Goal: Task Accomplishment & Management: Manage account settings

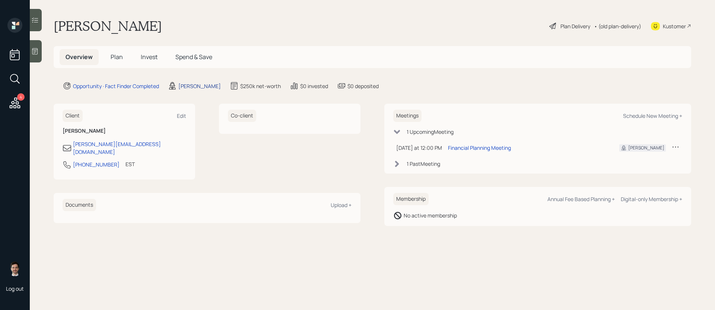
click at [195, 82] on div "[PERSON_NAME]" at bounding box center [194, 86] width 53 height 9
click at [207, 86] on div "Treva Nostdahl" at bounding box center [199, 86] width 42 height 8
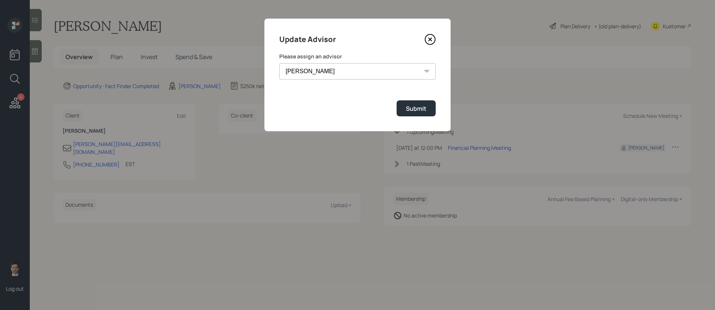
click at [329, 73] on select "Jonah Coleman Tyler End Michael Russo Treva Nostdahl Eric Schwartz James DiStas…" at bounding box center [357, 71] width 156 height 16
select select "ef6b64e1-8f62-4a74-b865-a7df4b35b836"
click at [279, 63] on select "Jonah Coleman Tyler End Michael Russo Treva Nostdahl Eric Schwartz James DiStas…" at bounding box center [357, 71] width 156 height 16
click at [418, 112] on div "Submit" at bounding box center [416, 109] width 20 height 8
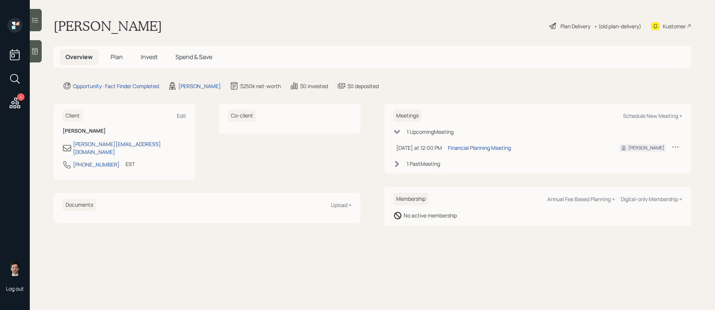
click at [113, 55] on span "Plan" at bounding box center [117, 57] width 12 height 8
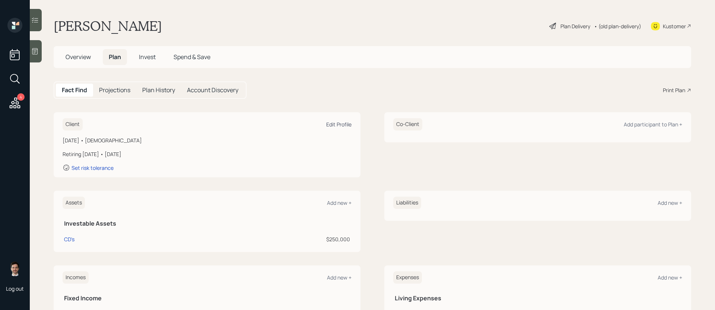
click at [333, 124] on div "Edit Profile" at bounding box center [338, 124] width 25 height 7
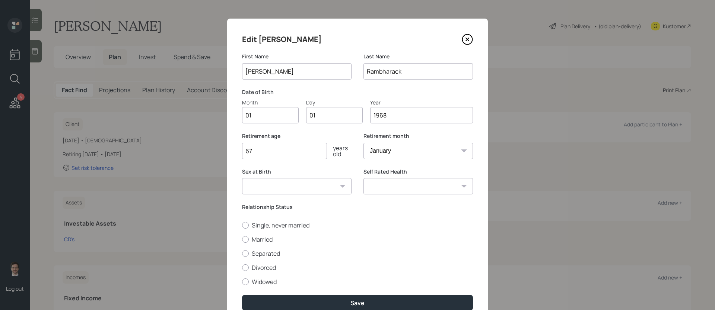
click at [274, 114] on input "01" at bounding box center [270, 115] width 57 height 16
type input "0"
type input "05"
type input "0"
type input "27"
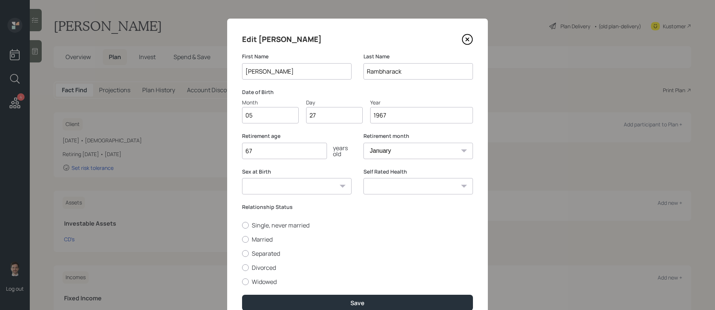
type input "1967"
click at [263, 148] on input "67" at bounding box center [284, 151] width 85 height 16
type input "65"
click at [265, 285] on label "Widowed" at bounding box center [357, 282] width 231 height 8
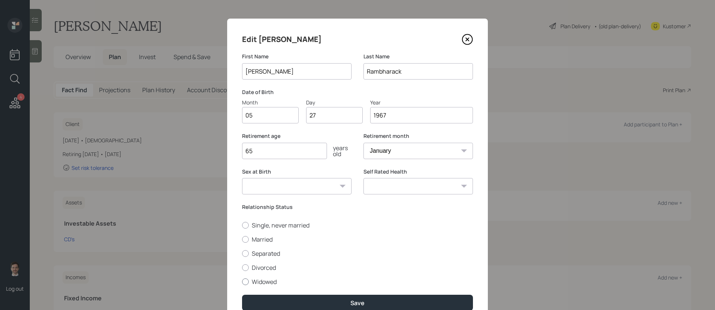
click at [242, 282] on input "Widowed" at bounding box center [242, 282] width 0 height 0
radio input "true"
click at [445, 183] on select "Excellent Very Good Good Fair Poor" at bounding box center [417, 186] width 109 height 16
select select "good"
click at [363, 178] on select "Excellent Very Good Good Fair Poor" at bounding box center [417, 186] width 109 height 16
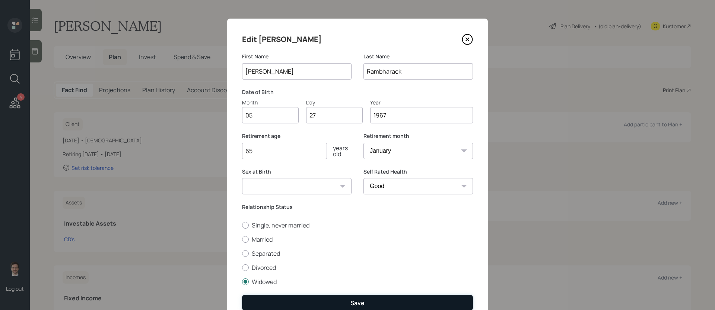
click at [338, 305] on button "Save" at bounding box center [357, 303] width 231 height 16
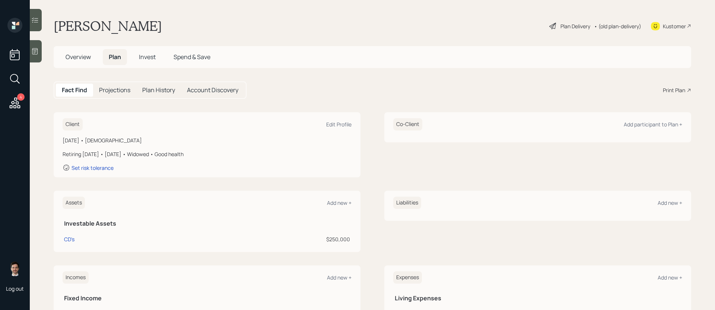
click at [578, 26] on div "Plan Delivery" at bounding box center [575, 26] width 30 height 8
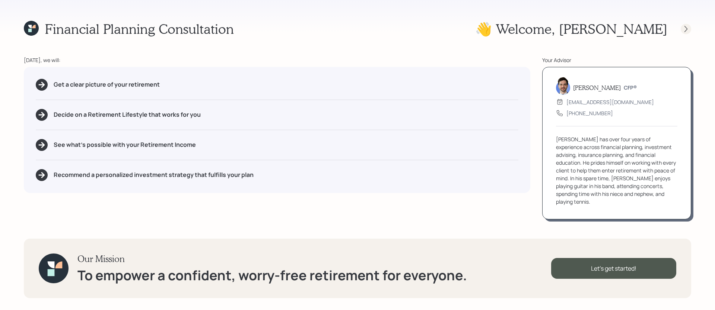
click at [682, 31] on icon at bounding box center [685, 28] width 7 height 7
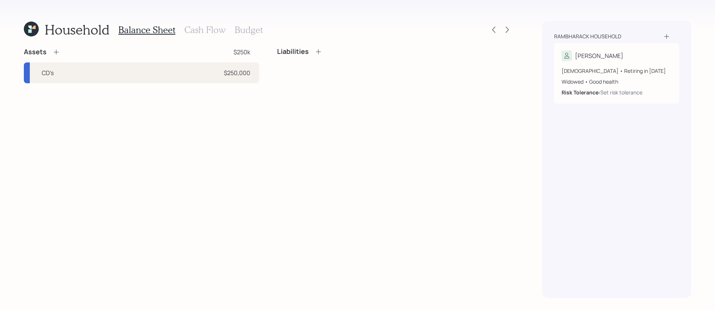
click at [56, 51] on icon at bounding box center [55, 51] width 7 height 7
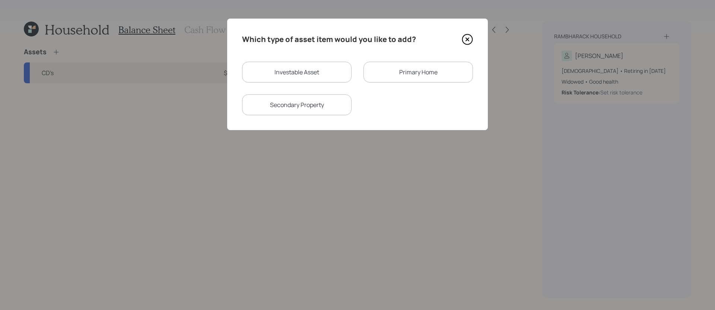
click at [283, 68] on div "Investable Asset" at bounding box center [296, 72] width 109 height 21
select select "taxable"
select select "balanced"
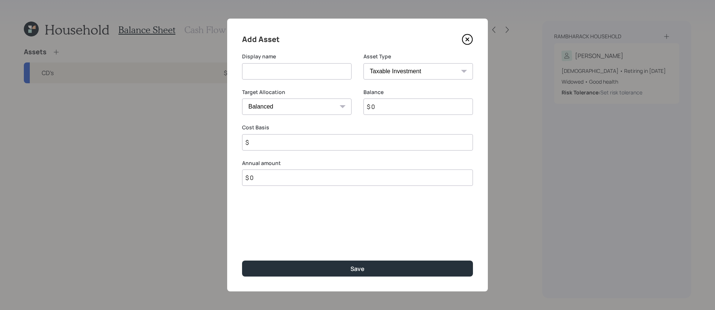
click at [283, 74] on input at bounding box center [296, 71] width 109 height 16
type input "Checking"
select select "emergency_fund"
type input "$ 10,000"
click at [242, 261] on button "Save" at bounding box center [357, 269] width 231 height 16
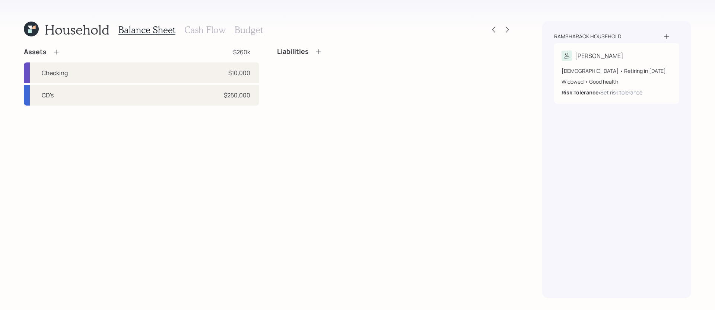
click at [172, 216] on div "Assets $260k Checking $10,000 CD's $250,000 Liabilities" at bounding box center [268, 173] width 488 height 251
click at [58, 51] on icon at bounding box center [55, 51] width 7 height 7
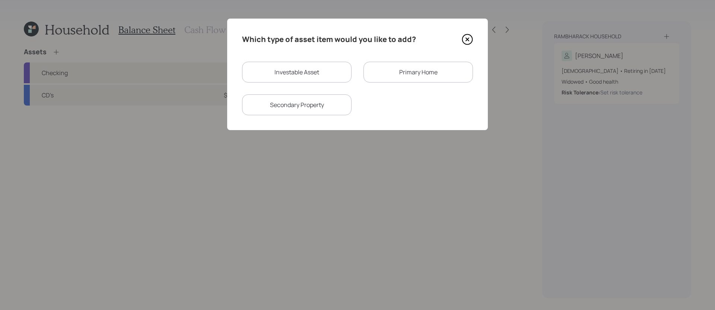
click at [314, 77] on div "Investable Asset" at bounding box center [296, 72] width 109 height 21
select select "taxable"
select select "balanced"
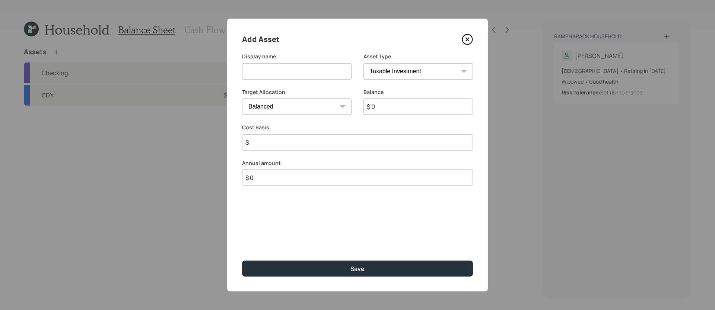
click at [314, 75] on input at bounding box center [296, 71] width 109 height 16
type input "Roth"
select select "roth_ira"
type input "$"
click at [390, 109] on input "$ 0" at bounding box center [417, 107] width 109 height 16
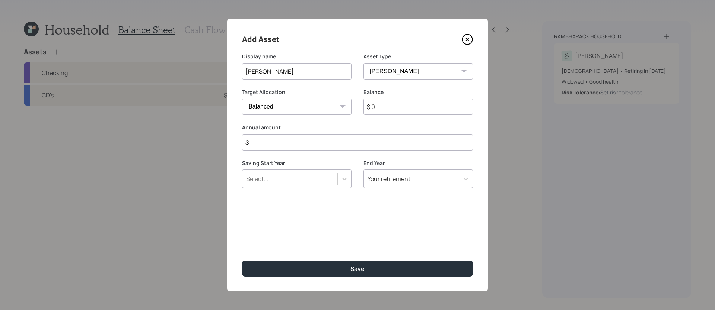
click at [390, 109] on input "$ 0" at bounding box center [417, 107] width 109 height 16
type input "$ 40,000"
type input "$ 0"
click at [242, 261] on button "Save" at bounding box center [357, 269] width 231 height 16
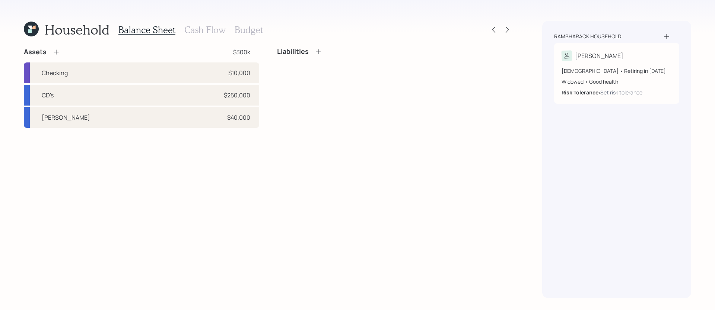
click at [163, 207] on div "Assets $300k Checking $10,000 CD's $250,000 Roth $40,000 Liabilities" at bounding box center [268, 173] width 488 height 251
click at [57, 53] on icon at bounding box center [55, 51] width 7 height 7
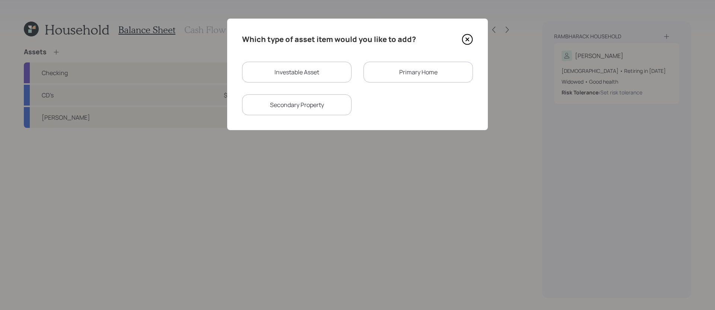
click at [407, 77] on div "Primary Home" at bounding box center [417, 72] width 109 height 21
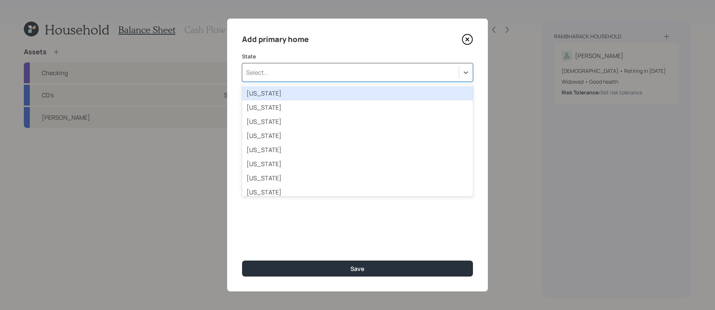
click at [335, 71] on div "Select..." at bounding box center [350, 72] width 216 height 13
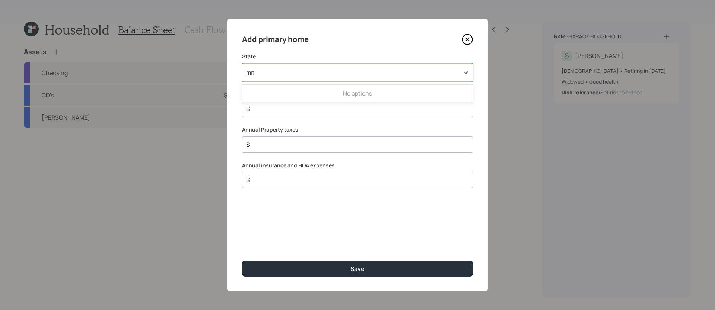
type input "m"
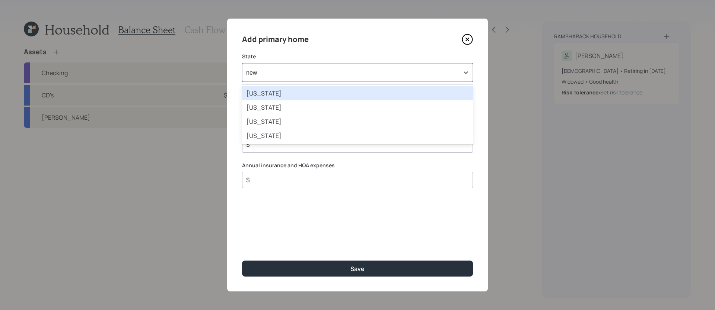
type input "new y"
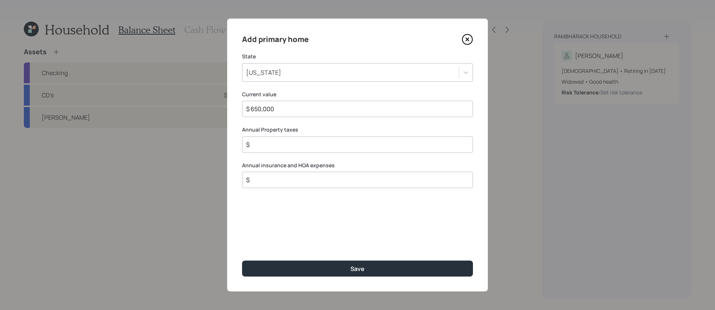
type input "$ 650,000"
click at [295, 145] on input "$" at bounding box center [354, 144] width 218 height 9
type input "$ 4,000"
type input "$ 3,000"
click at [242, 261] on button "Save" at bounding box center [357, 269] width 231 height 16
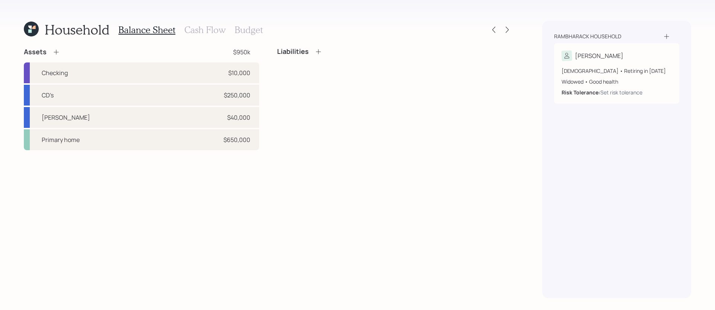
click at [321, 94] on div "Liabilities" at bounding box center [394, 99] width 235 height 103
click at [209, 27] on h3 "Cash Flow" at bounding box center [204, 30] width 41 height 11
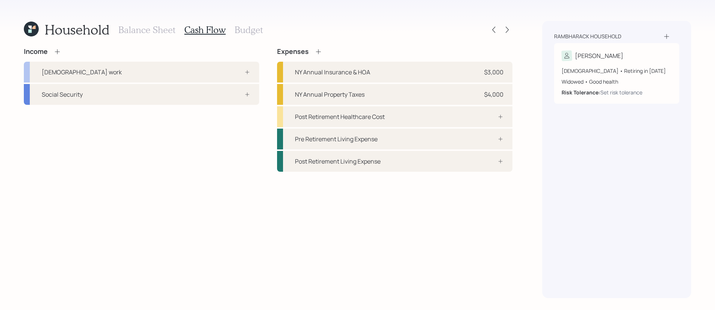
click at [155, 33] on h3 "Balance Sheet" at bounding box center [146, 30] width 57 height 11
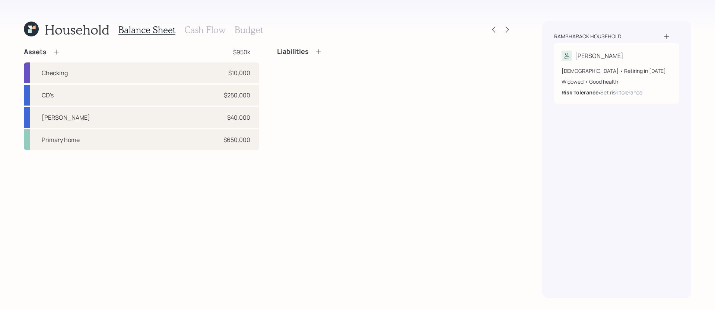
click at [200, 29] on h3 "Cash Flow" at bounding box center [204, 30] width 41 height 11
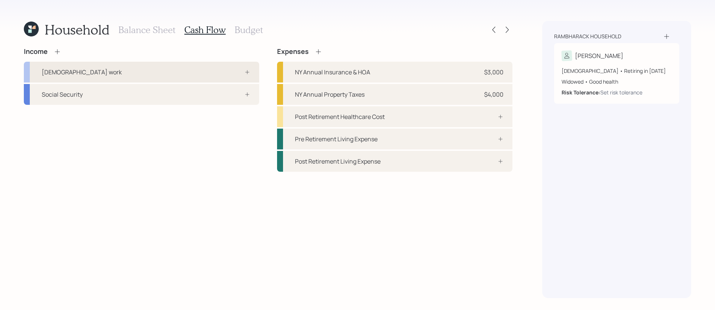
click at [214, 78] on div "Full-time work" at bounding box center [141, 72] width 235 height 21
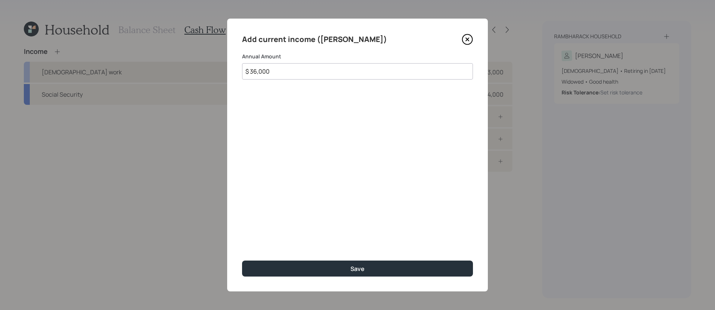
type input "$ 36,000"
click at [242, 261] on button "Save" at bounding box center [357, 269] width 231 height 16
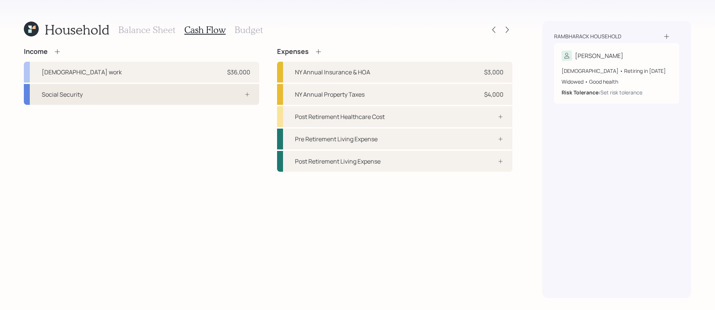
click at [215, 102] on div "Social Security" at bounding box center [141, 94] width 235 height 21
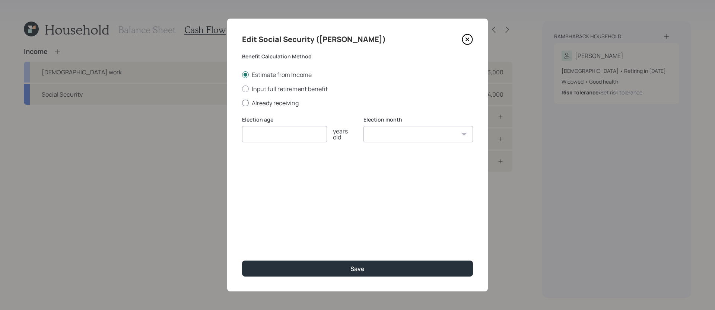
click at [269, 102] on label "Already receiving" at bounding box center [357, 103] width 231 height 8
click at [242, 103] on input "Already receiving" at bounding box center [242, 103] width 0 height 0
radio input "true"
click at [282, 90] on label "Input full retirement benefit" at bounding box center [357, 89] width 231 height 8
click at [242, 89] on input "Input full retirement benefit" at bounding box center [242, 89] width 0 height 0
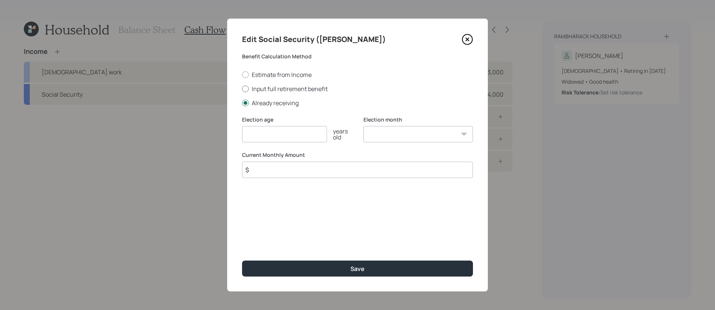
radio input "true"
click at [281, 139] on input "number" at bounding box center [284, 134] width 85 height 16
type input "67"
type input "$ 1,050"
click at [242, 261] on button "Save" at bounding box center [357, 269] width 231 height 16
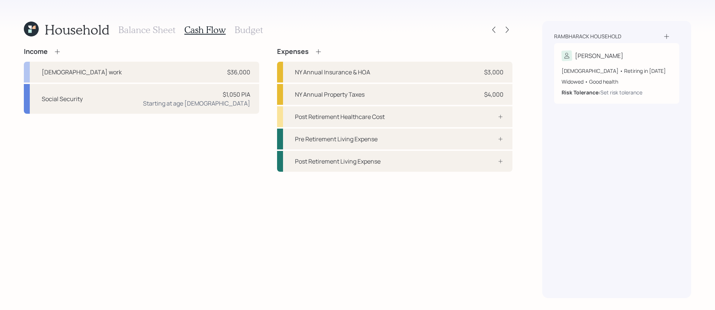
click at [127, 143] on div "Income Full-time work $36,000 Social Security $1,050 PIA Starting at age 67" at bounding box center [141, 110] width 235 height 124
click at [112, 141] on div "Income Full-time work $36,000 Social Security $1,050 PIA Starting at age 67" at bounding box center [141, 110] width 235 height 124
click at [210, 178] on div "Income Full-time work $36,000 Social Security $1,050 PIA Starting at age 67 Exp…" at bounding box center [268, 173] width 488 height 251
click at [241, 242] on div "Income Full-time work $36,000 Social Security $1,050 PIA Starting at age 67 Exp…" at bounding box center [268, 173] width 488 height 251
click at [373, 225] on div "Income Full-time work $36,000 Social Security $1,050 PIA Starting at age 67 Exp…" at bounding box center [268, 173] width 488 height 251
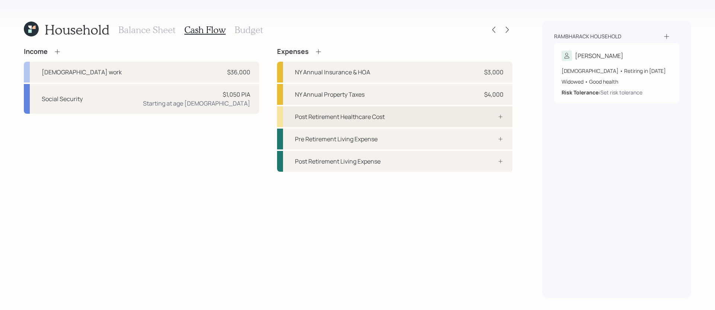
click at [436, 115] on div "Post Retirement Healthcare Cost" at bounding box center [394, 116] width 235 height 21
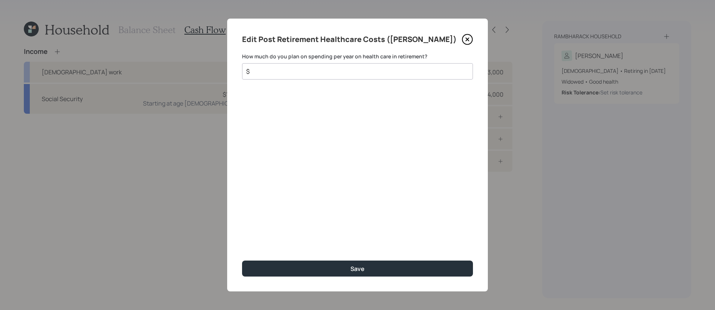
click at [340, 70] on input "$" at bounding box center [354, 71] width 218 height 9
type input "$ 500"
click at [242, 261] on button "Save" at bounding box center [357, 269] width 231 height 16
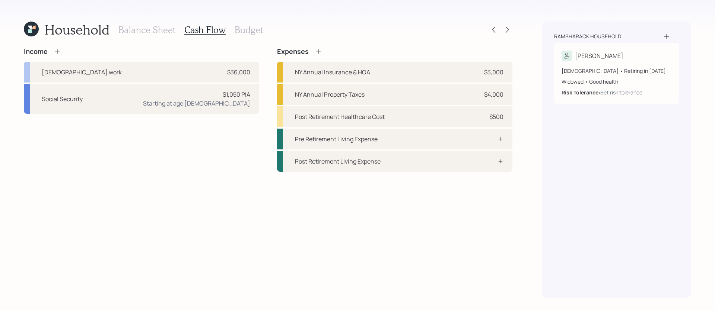
click at [253, 133] on div "Income Full-time work $36,000 Social Security $1,050 PIA Starting at age 67" at bounding box center [141, 110] width 235 height 124
click at [265, 71] on div "Income Full-time work $36,000 Social Security $1,050 PIA Starting at age 67 Exp…" at bounding box center [268, 110] width 488 height 124
click at [268, 71] on div "Income Full-time work $36,000 Social Security $1,050 PIA Starting at age 67 Exp…" at bounding box center [268, 110] width 488 height 124
click at [58, 53] on icon at bounding box center [57, 51] width 7 height 7
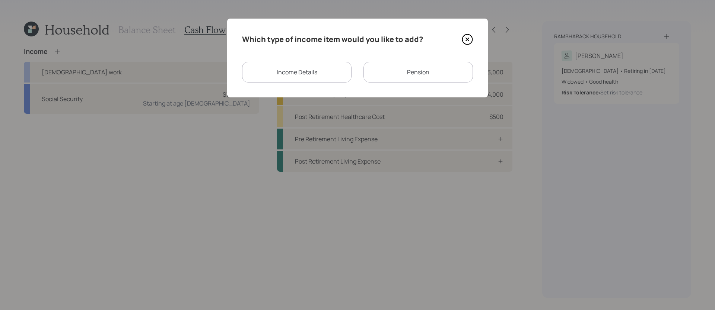
click at [318, 75] on div "Income Details" at bounding box center [296, 72] width 109 height 21
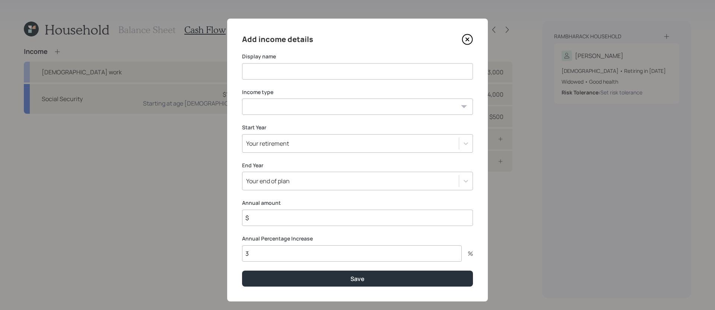
click at [308, 69] on input at bounding box center [357, 71] width 231 height 16
type input "Income from kids"
select select "other"
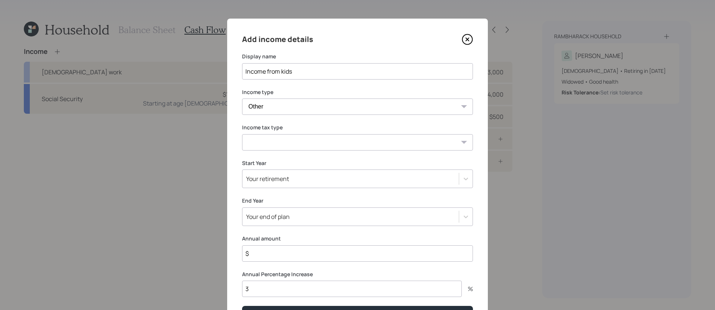
select select "tax_free"
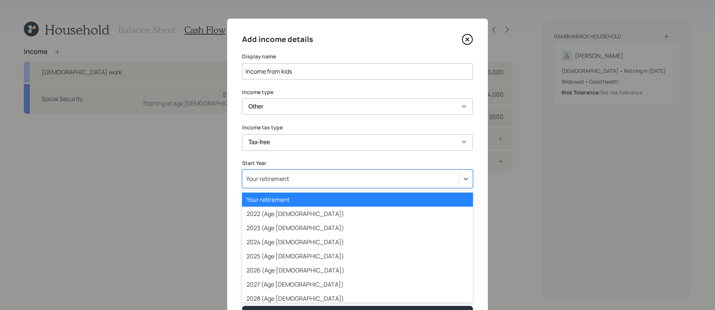
click at [334, 179] on div "Your retirement" at bounding box center [350, 179] width 216 height 13
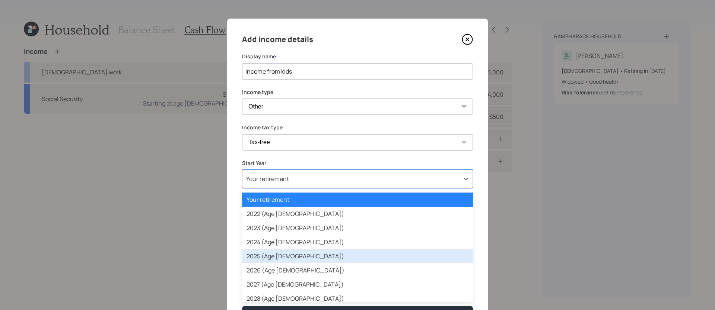
click at [310, 255] on div "2025 (Age 58)" at bounding box center [357, 256] width 231 height 14
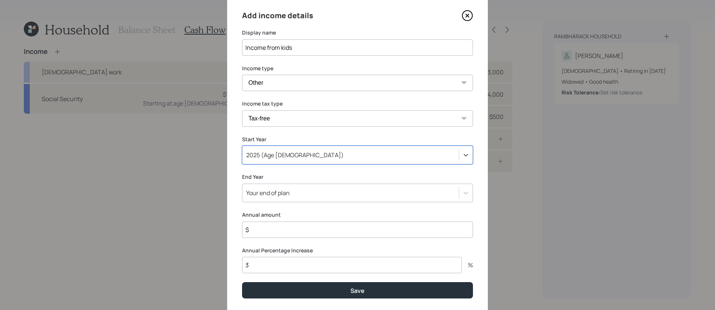
click at [341, 203] on div "Your end of plan" at bounding box center [357, 193] width 231 height 19
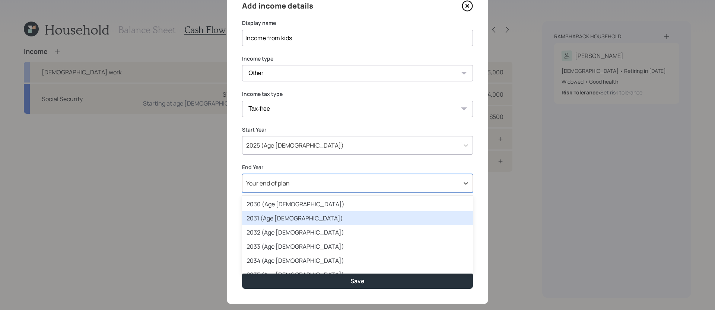
scroll to position [142, 0]
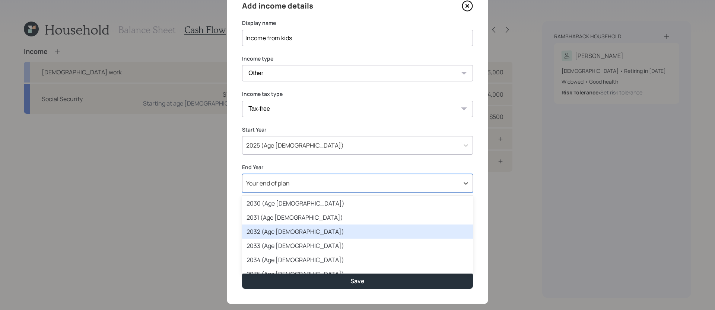
click at [290, 235] on div "2032 (Age 65)" at bounding box center [357, 232] width 231 height 14
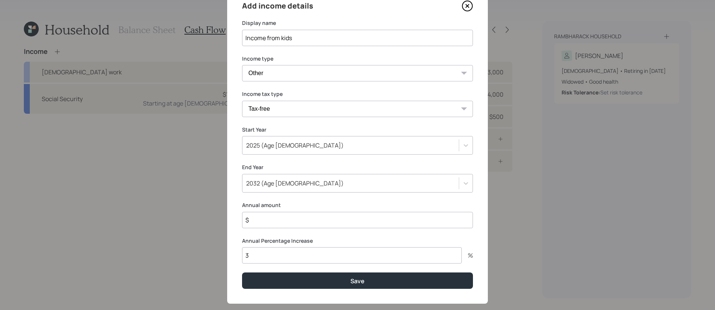
click at [331, 215] on input "$" at bounding box center [357, 220] width 231 height 16
type input "$ 12,000"
click at [321, 261] on input "3" at bounding box center [352, 256] width 220 height 16
type input "0"
click at [242, 273] on button "Save" at bounding box center [357, 281] width 231 height 16
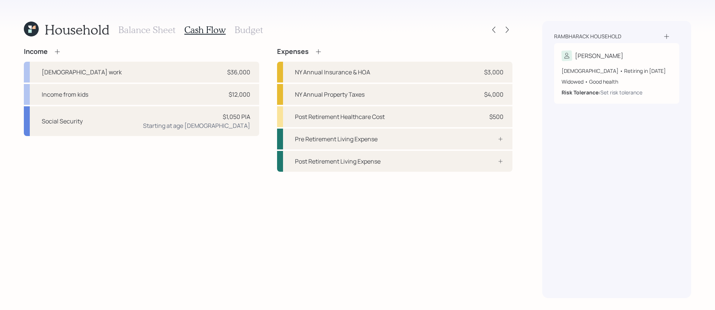
click at [243, 28] on h3 "Budget" at bounding box center [249, 30] width 28 height 11
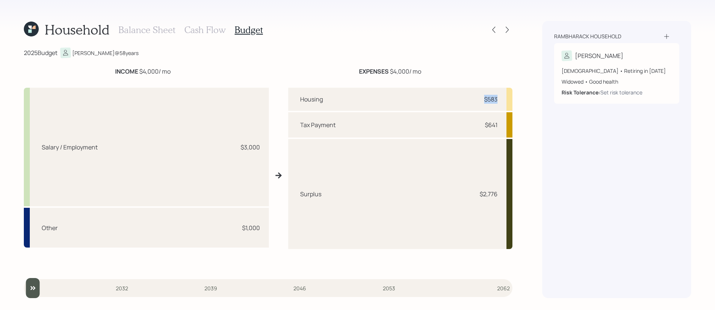
drag, startPoint x: 459, startPoint y: 96, endPoint x: 516, endPoint y: 98, distance: 57.0
click at [516, 98] on div "Household Balance Sheet Cash Flow Budget 2025 Budget Sara @ 58 years INCOME $4,…" at bounding box center [357, 155] width 715 height 310
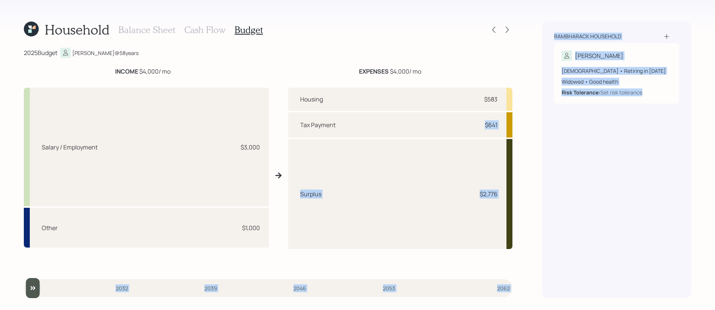
drag, startPoint x: 455, startPoint y: 128, endPoint x: 528, endPoint y: 131, distance: 73.4
click at [528, 131] on div "Household Balance Sheet Cash Flow Budget 2025 Budget Sara @ 58 years INCOME $4,…" at bounding box center [357, 155] width 715 height 310
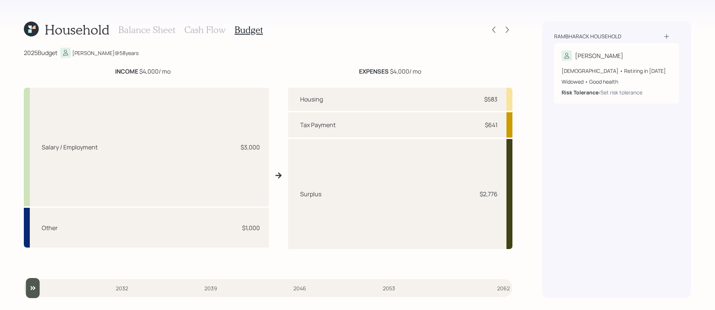
click at [528, 131] on div "Household Balance Sheet Cash Flow Budget 2025 Budget Sara @ 58 years INCOME $4,…" at bounding box center [357, 155] width 715 height 310
drag, startPoint x: 437, startPoint y: 199, endPoint x: 550, endPoint y: 200, distance: 112.8
click at [550, 200] on div "Household Balance Sheet Cash Flow Budget 2025 Budget Sara @ 58 years INCOME $4,…" at bounding box center [357, 155] width 715 height 310
drag, startPoint x: 470, startPoint y: 197, endPoint x: 503, endPoint y: 198, distance: 32.8
click at [503, 198] on div "Surplus $2,776" at bounding box center [400, 194] width 224 height 110
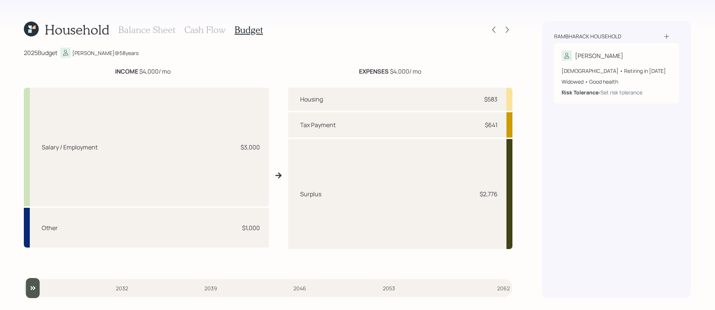
click at [147, 29] on h3 "Balance Sheet" at bounding box center [146, 30] width 57 height 11
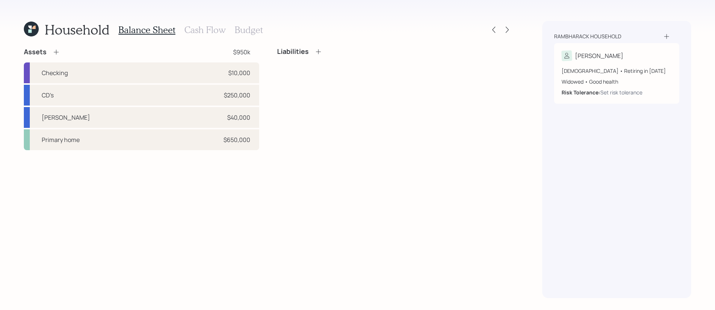
click at [56, 54] on icon at bounding box center [55, 51] width 7 height 7
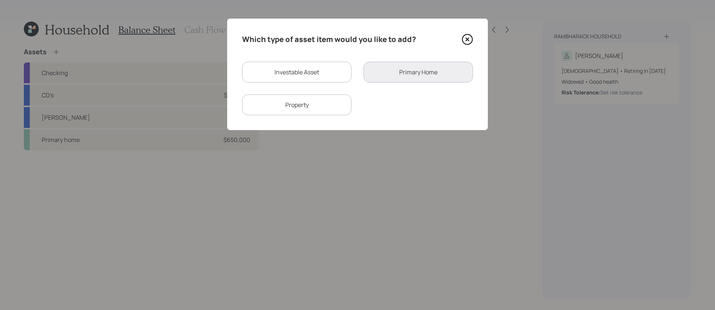
click at [303, 71] on div "Investable Asset" at bounding box center [296, 72] width 109 height 21
select select "taxable"
select select "balanced"
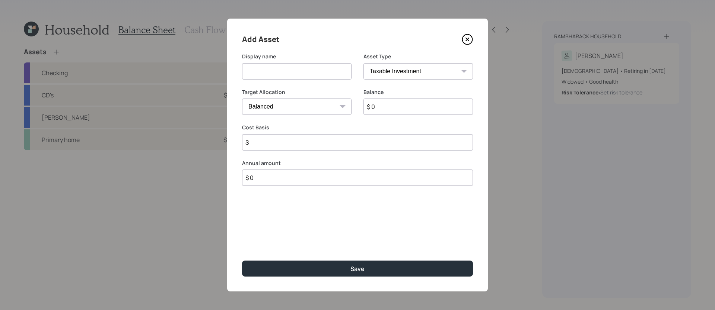
click at [292, 72] on input at bounding box center [296, 71] width 109 height 16
type input "Savings build"
select select "uninvested"
type input "$ 1"
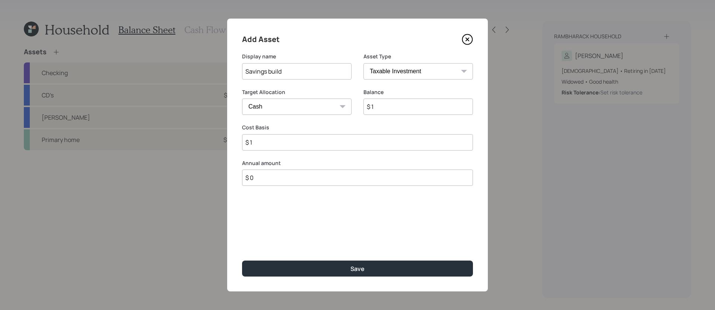
type input "$ 1"
type input "$ 6,000"
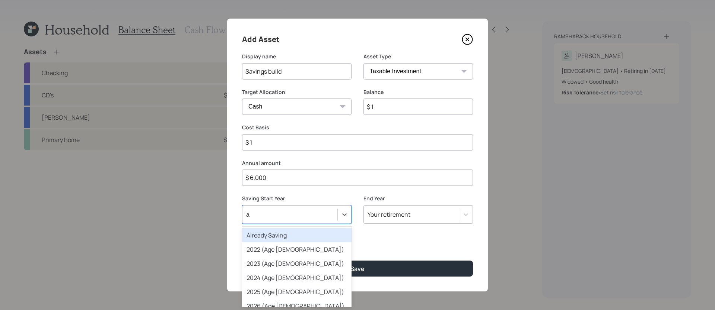
type input "al"
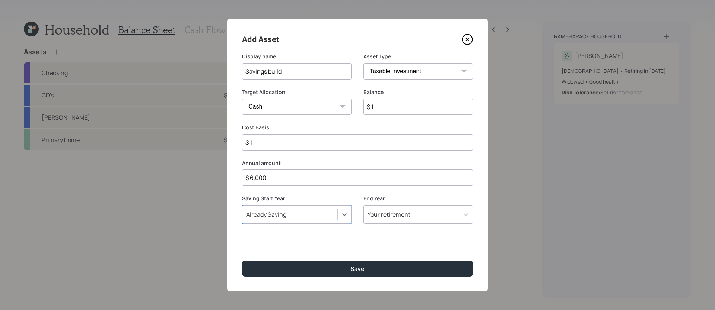
click at [242, 261] on button "Save" at bounding box center [357, 269] width 231 height 16
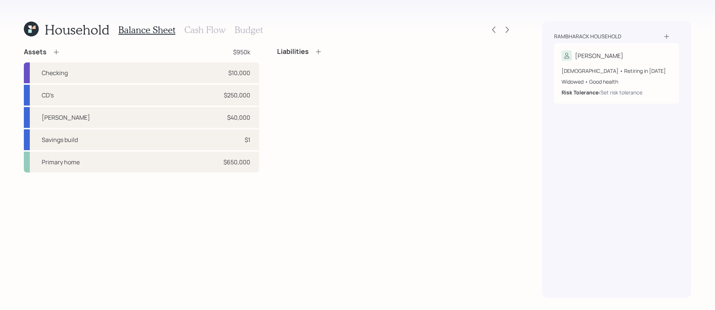
click at [214, 31] on h3 "Cash Flow" at bounding box center [204, 30] width 41 height 11
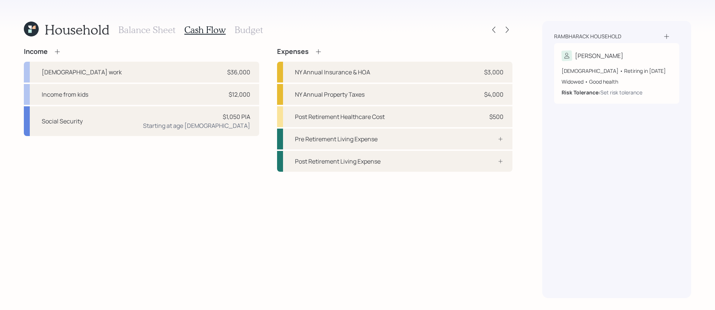
click at [246, 30] on h3 "Budget" at bounding box center [249, 30] width 28 height 11
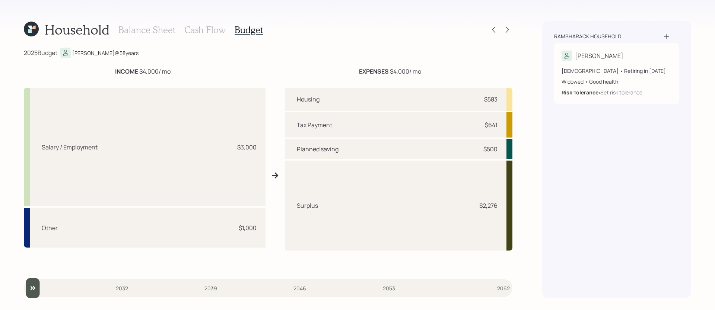
click at [198, 29] on h3 "Cash Flow" at bounding box center [204, 30] width 41 height 11
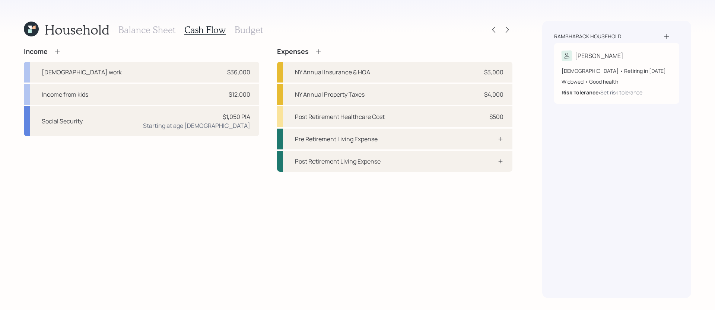
click at [237, 32] on h3 "Budget" at bounding box center [249, 30] width 28 height 11
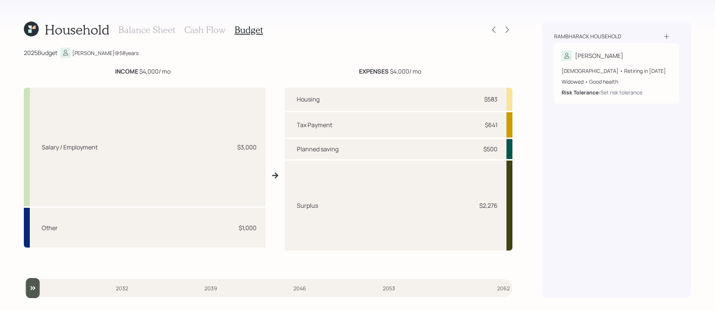
click at [199, 30] on h3 "Cash Flow" at bounding box center [204, 30] width 41 height 11
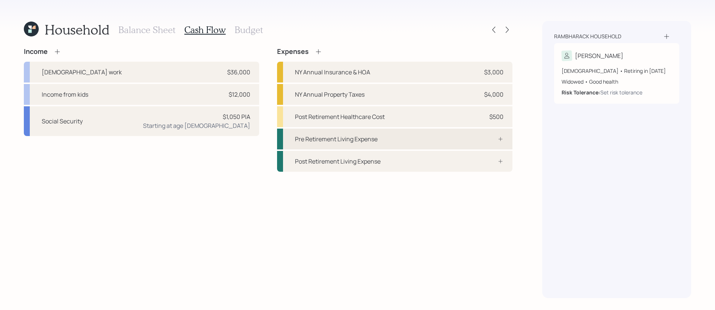
click at [403, 137] on div "Pre Retirement Living Expense" at bounding box center [394, 139] width 235 height 21
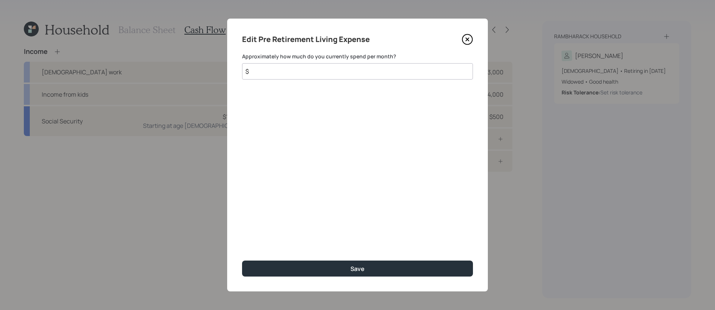
click at [290, 74] on input "$" at bounding box center [357, 71] width 231 height 16
type input "$ 2,200"
click at [242, 261] on button "Save" at bounding box center [357, 269] width 231 height 16
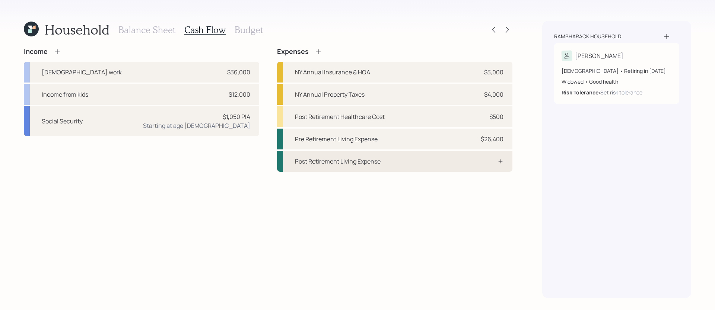
click at [372, 162] on div "Post Retirement Living Expense" at bounding box center [338, 161] width 86 height 9
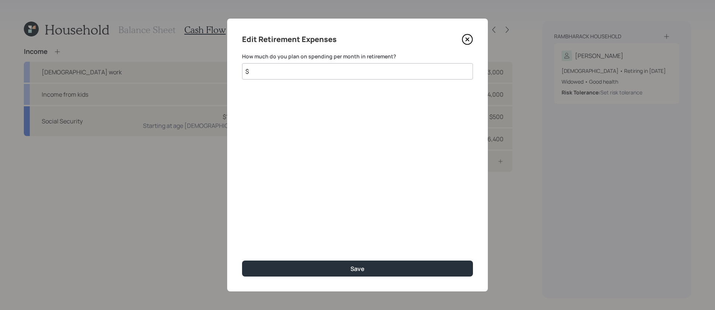
click at [344, 70] on input "$" at bounding box center [357, 71] width 231 height 16
type input "$ 2,200"
click at [242, 261] on button "Save" at bounding box center [357, 269] width 231 height 16
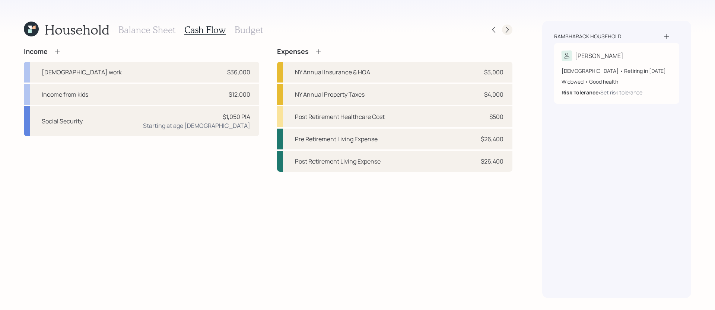
click at [507, 32] on icon at bounding box center [506, 29] width 7 height 7
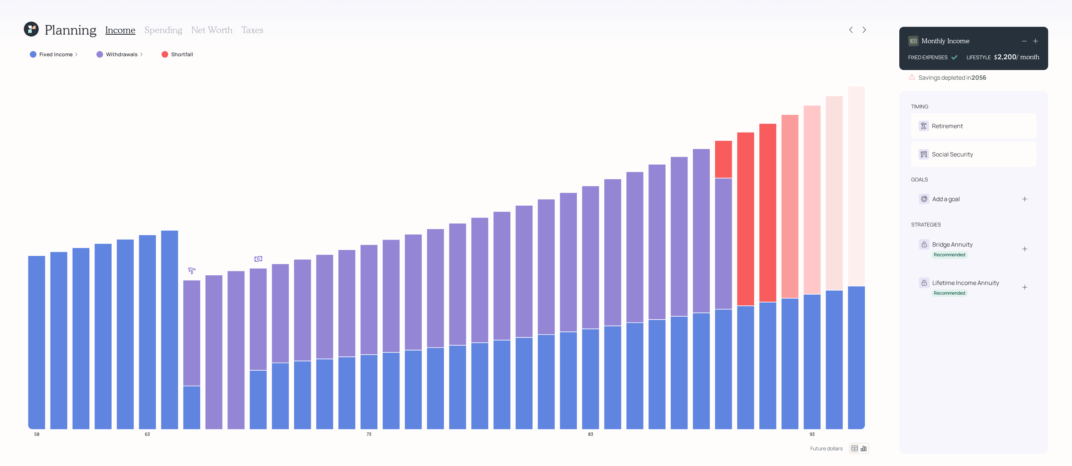
click at [714, 305] on div "Planning Income Spending Net Worth Taxes Fixed Income Withdrawals Shortfall 58 …" at bounding box center [536, 233] width 1072 height 466
click at [714, 157] on div "Social Security" at bounding box center [974, 154] width 110 height 10
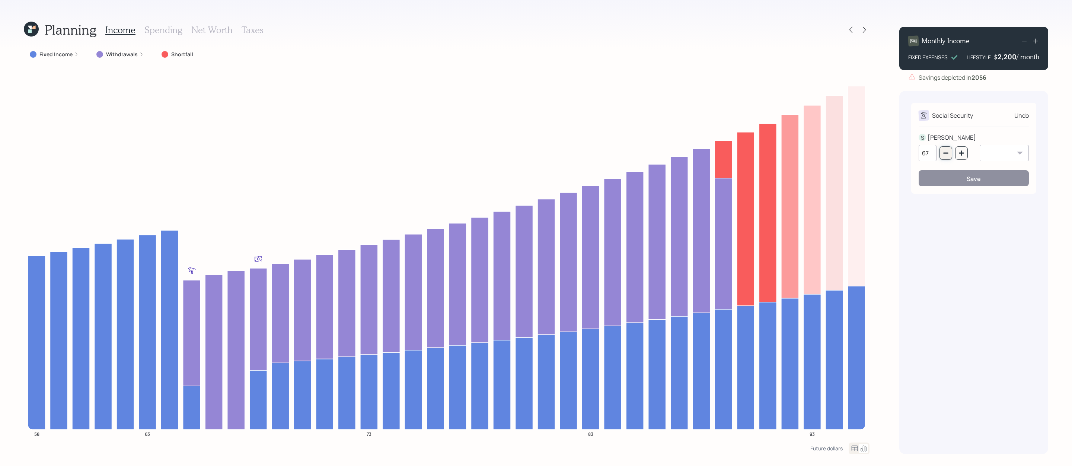
click at [714, 155] on icon "button" at bounding box center [946, 153] width 6 height 6
type input "65"
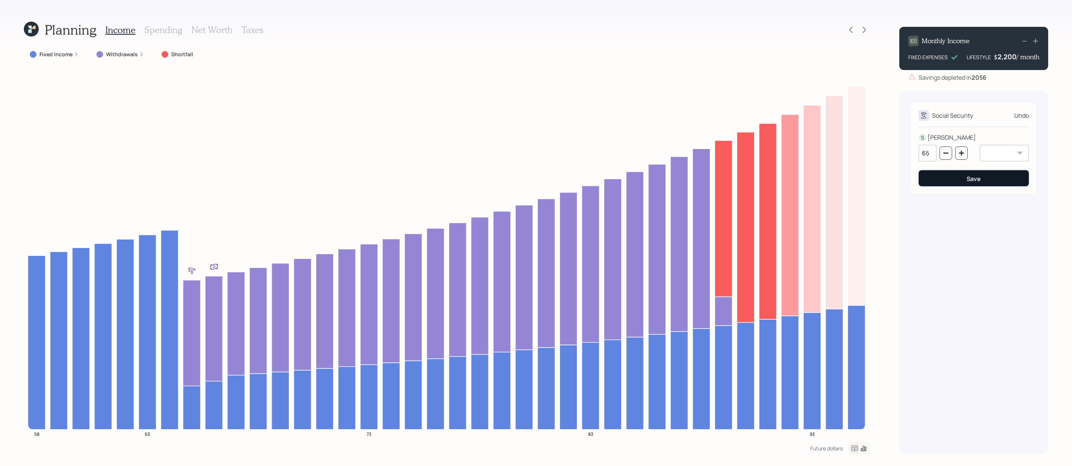
click at [714, 179] on button "Save" at bounding box center [974, 178] width 110 height 16
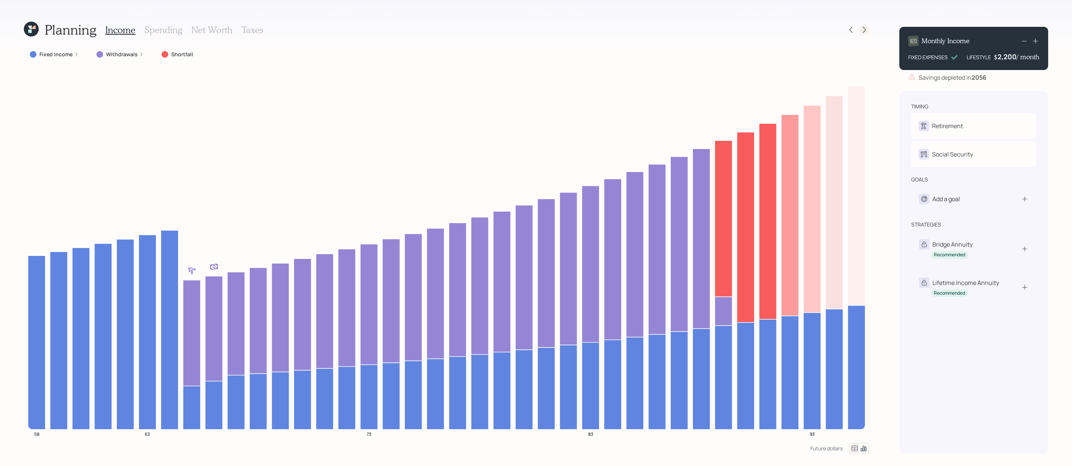
click at [714, 34] on div at bounding box center [864, 30] width 10 height 10
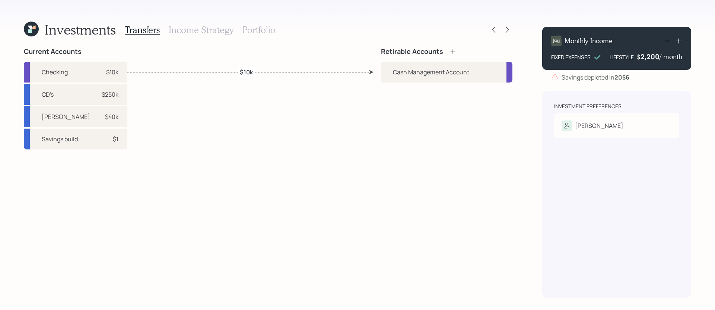
click at [423, 200] on div "Retirable Accounts Cash Management Account" at bounding box center [446, 173] width 131 height 251
click at [599, 121] on div "Sara" at bounding box center [616, 126] width 110 height 10
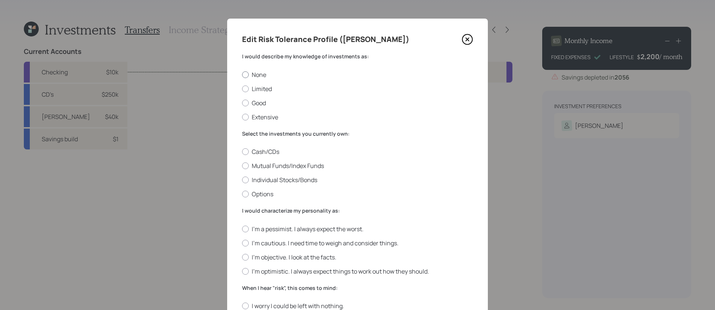
click at [264, 73] on label "None" at bounding box center [357, 75] width 231 height 8
click at [242, 74] on input "None" at bounding box center [242, 74] width 0 height 0
radio input "true"
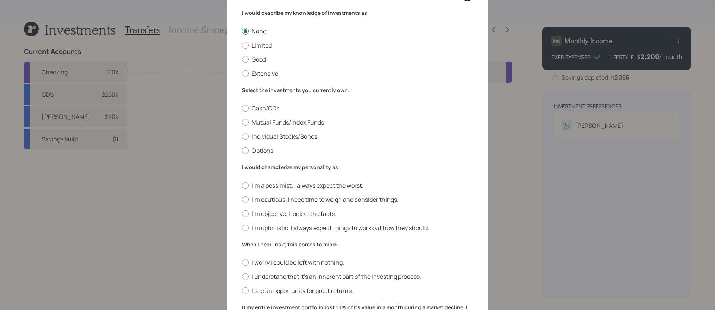
scroll to position [45, 0]
click at [264, 107] on label "Cash/CDs" at bounding box center [357, 107] width 231 height 8
click at [242, 107] on input "Cash/CDs" at bounding box center [242, 107] width 0 height 0
radio input "true"
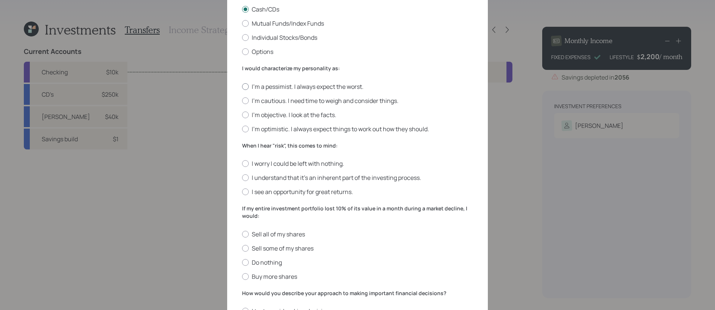
scroll to position [142, 0]
click at [350, 131] on label "I'm optimistic. I always expect things to work out how they should." at bounding box center [357, 129] width 231 height 8
click at [242, 130] on input "I'm optimistic. I always expect things to work out how they should." at bounding box center [242, 129] width 0 height 0
radio input "true"
click at [338, 163] on label "I worry I could be left with nothing." at bounding box center [357, 164] width 231 height 8
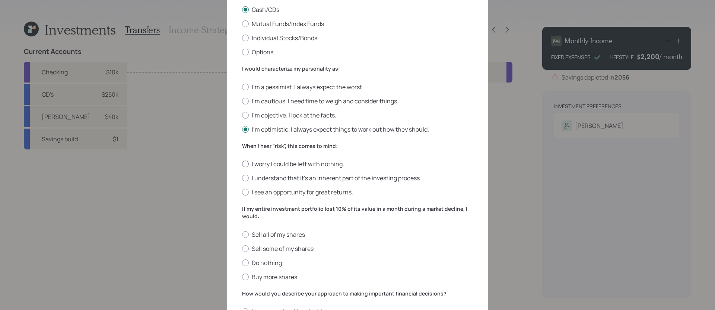
click at [242, 164] on input "I worry I could be left with nothing." at bounding box center [242, 164] width 0 height 0
radio input "true"
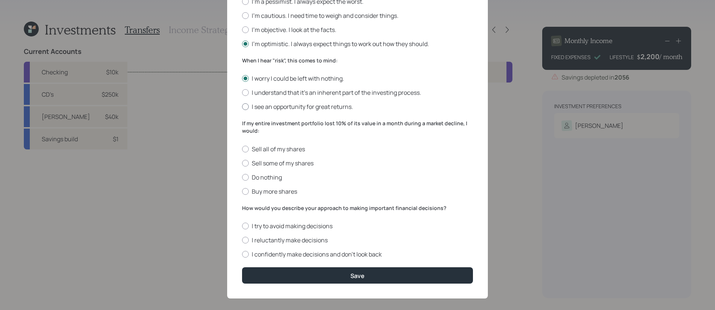
scroll to position [227, 0]
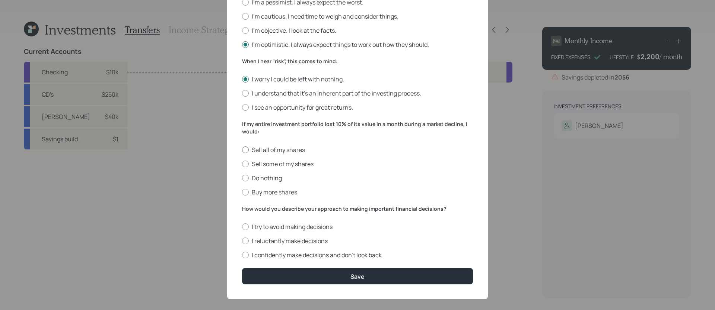
click at [345, 146] on label "Sell all of my shares" at bounding box center [357, 150] width 231 height 8
click at [242, 150] on input "Sell all of my shares" at bounding box center [242, 150] width 0 height 0
radio input "true"
click at [283, 238] on label "I reluctantly make decisions" at bounding box center [357, 241] width 231 height 8
click at [242, 241] on input "I reluctantly make decisions" at bounding box center [242, 241] width 0 height 0
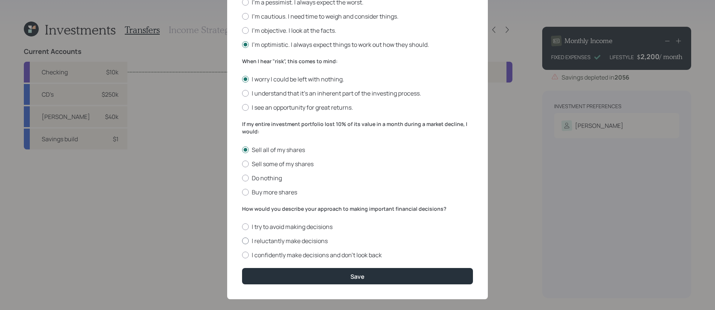
radio input "true"
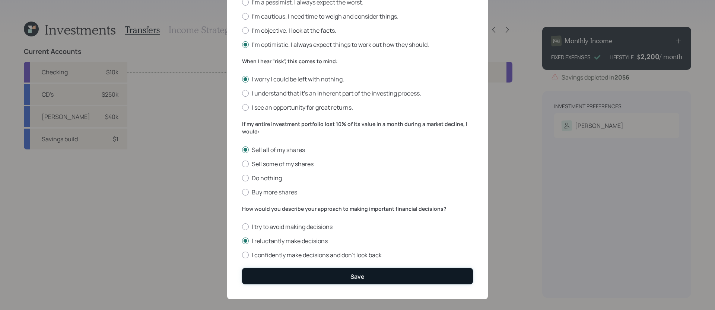
click at [288, 279] on button "Save" at bounding box center [357, 276] width 231 height 16
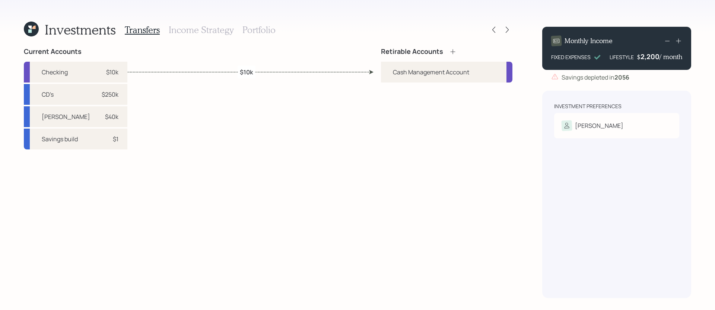
click at [453, 51] on icon at bounding box center [452, 51] width 5 height 5
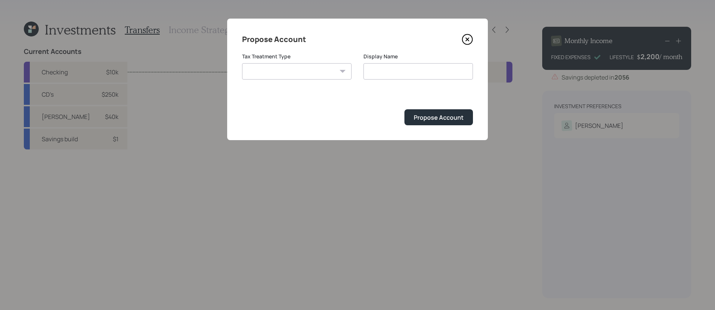
click at [321, 73] on select "Roth Taxable Traditional" at bounding box center [296, 71] width 109 height 16
select select "roth"
click at [242, 63] on select "Roth Taxable Traditional" at bounding box center [296, 71] width 109 height 16
type input "Roth"
click at [432, 119] on div "Propose Account" at bounding box center [439, 118] width 50 height 8
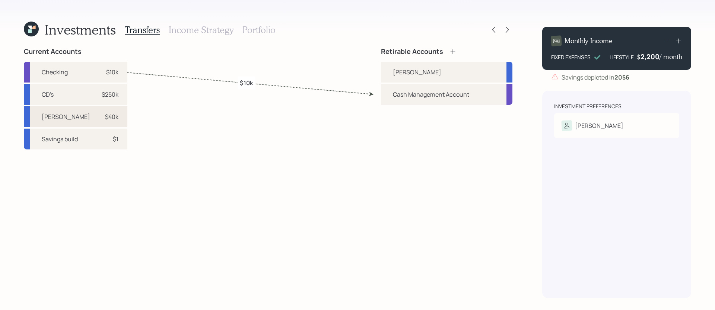
click at [65, 119] on div "Roth $40k" at bounding box center [75, 116] width 103 height 21
click at [413, 74] on div "Roth" at bounding box center [446, 72] width 131 height 21
select select "387a2279-4202-413a-b884-dde6bb3a9c3b"
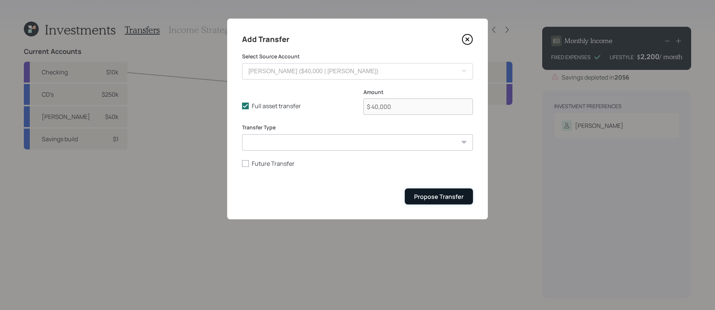
click at [435, 194] on div "Propose Transfer" at bounding box center [439, 197] width 50 height 8
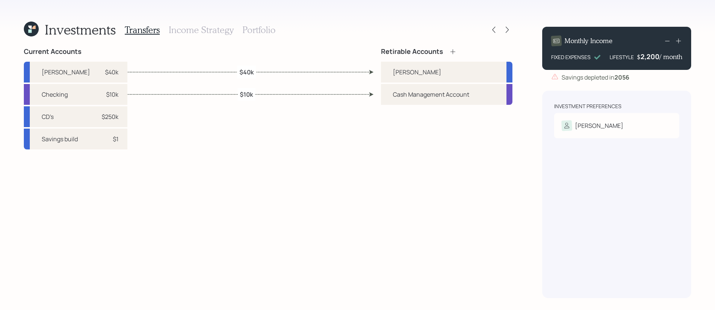
click at [455, 51] on icon at bounding box center [452, 51] width 7 height 7
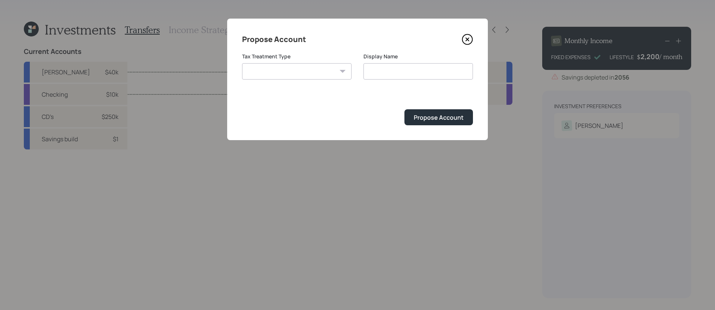
click at [306, 67] on select "Roth Taxable Traditional" at bounding box center [296, 71] width 109 height 16
select select "taxable"
click at [242, 63] on select "Roth Taxable Traditional" at bounding box center [296, 71] width 109 height 16
type input "Taxable"
click at [430, 118] on div "Propose Account" at bounding box center [439, 118] width 50 height 8
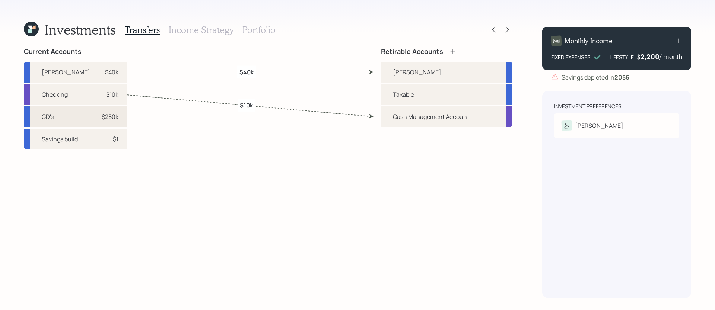
click at [60, 118] on div "CD's $250k" at bounding box center [75, 116] width 103 height 21
click at [412, 98] on div "Taxable" at bounding box center [403, 94] width 21 height 9
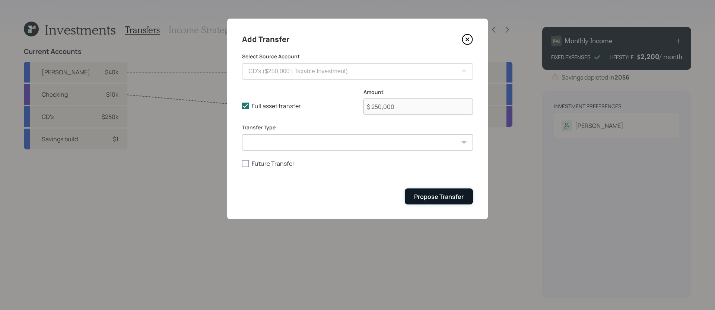
click at [430, 193] on div "Propose Transfer" at bounding box center [439, 197] width 50 height 8
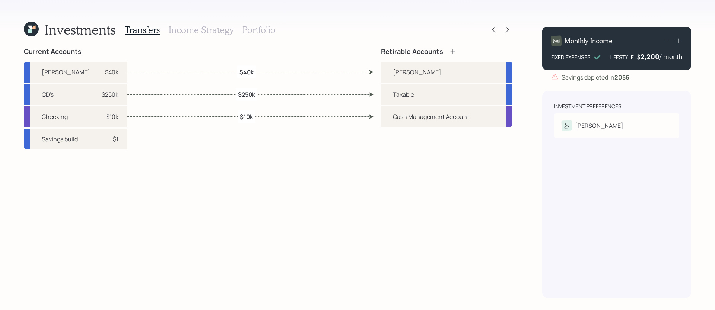
click at [184, 31] on h3 "Income Strategy" at bounding box center [201, 30] width 65 height 11
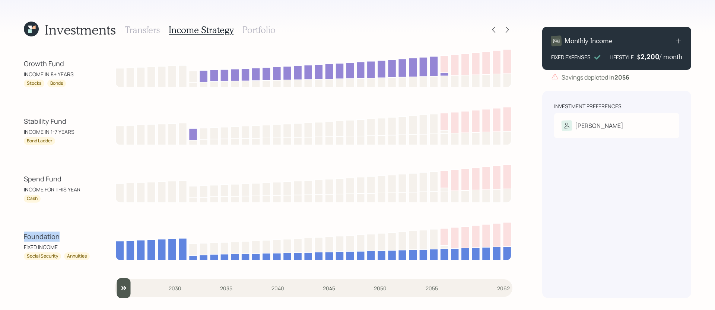
drag, startPoint x: 21, startPoint y: 236, endPoint x: 74, endPoint y: 238, distance: 52.9
click at [74, 238] on div "Investments Transfers Income Strategy Portfolio Growth Fund INCOME IN 8+ YEARS …" at bounding box center [357, 155] width 715 height 310
click at [75, 236] on div "Foundation" at bounding box center [57, 237] width 67 height 10
drag, startPoint x: 15, startPoint y: 182, endPoint x: 78, endPoint y: 176, distance: 63.2
click at [78, 176] on div "Investments Transfers Income Strategy Portfolio Growth Fund INCOME IN 8+ YEARS …" at bounding box center [357, 155] width 715 height 310
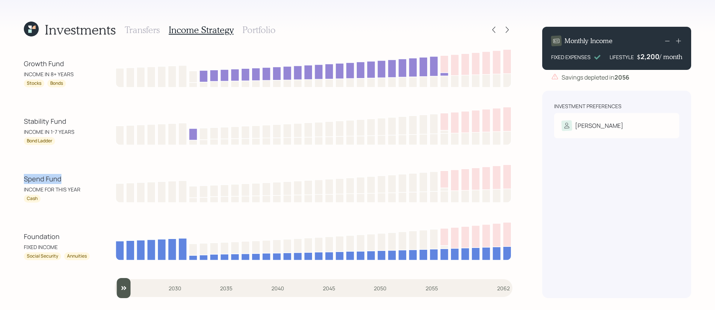
click at [25, 184] on div "Spend Fund" at bounding box center [57, 179] width 67 height 10
drag, startPoint x: 17, startPoint y: 122, endPoint x: 79, endPoint y: 120, distance: 61.5
click at [79, 120] on div "Investments Transfers Income Strategy Portfolio Growth Fund INCOME IN 8+ YEARS …" at bounding box center [357, 155] width 715 height 310
drag, startPoint x: 19, startPoint y: 179, endPoint x: 73, endPoint y: 179, distance: 54.7
click at [73, 179] on div "Investments Transfers Income Strategy Portfolio Growth Fund INCOME IN 8+ YEARS …" at bounding box center [357, 155] width 715 height 310
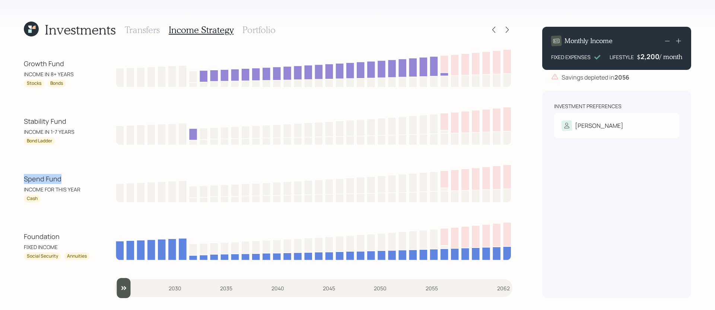
click at [26, 181] on div "Spend Fund" at bounding box center [57, 179] width 67 height 10
drag, startPoint x: 22, startPoint y: 122, endPoint x: 84, endPoint y: 127, distance: 62.0
click at [84, 127] on div "Investments Transfers Income Strategy Portfolio Growth Fund INCOME IN 8+ YEARS …" at bounding box center [357, 155] width 715 height 310
click at [46, 176] on div "Spend Fund" at bounding box center [57, 179] width 67 height 10
drag, startPoint x: 19, startPoint y: 124, endPoint x: 79, endPoint y: 122, distance: 60.3
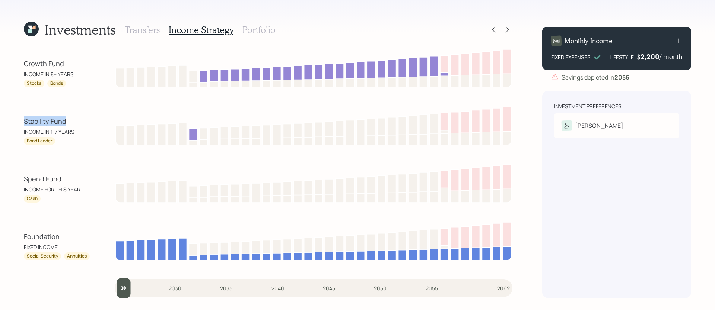
click at [79, 122] on div "Investments Transfers Income Strategy Portfolio Growth Fund INCOME IN 8+ YEARS …" at bounding box center [357, 155] width 715 height 310
click at [83, 131] on div "INCOME IN 1-7 YEARS" at bounding box center [57, 132] width 67 height 8
click at [43, 185] on div "Spend Fund INCOME FOR THIS YEAR Cash" at bounding box center [57, 188] width 67 height 29
drag, startPoint x: 74, startPoint y: 186, endPoint x: 22, endPoint y: 118, distance: 85.8
click at [22, 118] on div "Investments Transfers Income Strategy Portfolio Growth Fund INCOME IN 8+ YEARS …" at bounding box center [357, 155] width 715 height 310
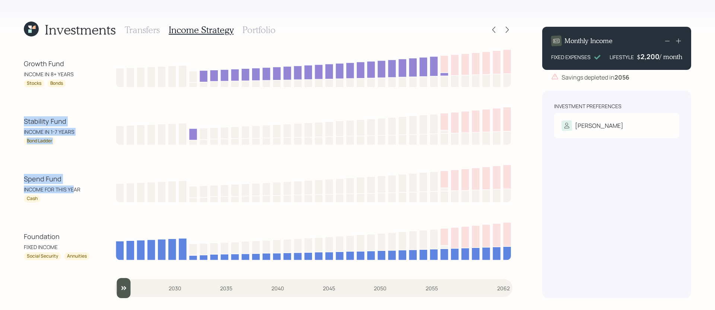
click at [22, 118] on div "Investments Transfers Income Strategy Portfolio Growth Fund INCOME IN 8+ YEARS …" at bounding box center [357, 155] width 715 height 310
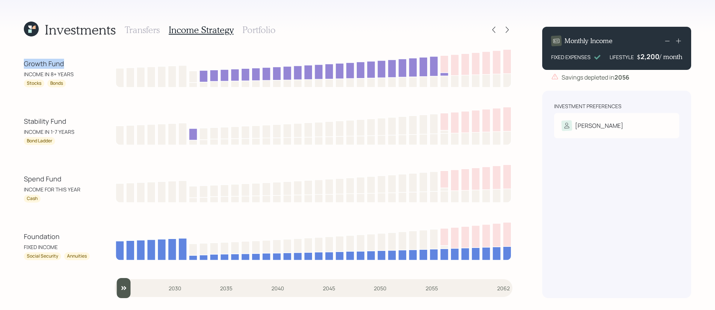
drag, startPoint x: 22, startPoint y: 62, endPoint x: 84, endPoint y: 67, distance: 62.4
click at [84, 67] on div "Investments Transfers Income Strategy Portfolio Growth Fund INCOME IN 8+ YEARS …" at bounding box center [357, 155] width 715 height 310
drag, startPoint x: 22, startPoint y: 181, endPoint x: 72, endPoint y: 178, distance: 49.6
click at [72, 178] on div "Investments Transfers Income Strategy Portfolio Growth Fund INCOME IN 8+ YEARS …" at bounding box center [357, 155] width 715 height 310
click at [20, 131] on div "Investments Transfers Income Strategy Portfolio Growth Fund INCOME IN 8+ YEARS …" at bounding box center [357, 155] width 715 height 310
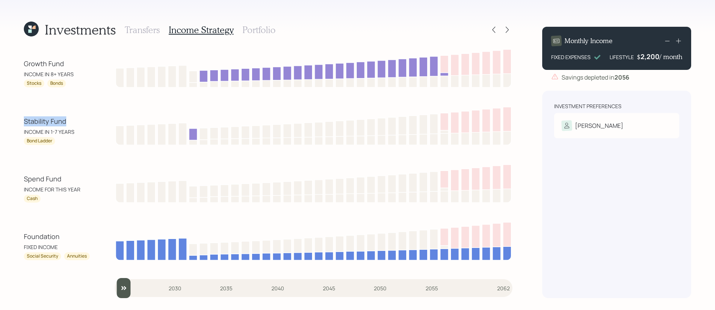
drag, startPoint x: 18, startPoint y: 124, endPoint x: 84, endPoint y: 124, distance: 65.5
click at [84, 124] on div "Investments Transfers Income Strategy Portfolio Growth Fund INCOME IN 8+ YEARS …" at bounding box center [357, 155] width 715 height 310
click at [82, 85] on div "Stocks Bonds" at bounding box center [57, 84] width 67 height 8
drag, startPoint x: 82, startPoint y: 64, endPoint x: 10, endPoint y: 62, distance: 71.5
click at [10, 62] on div "Investments Transfers Income Strategy Portfolio Growth Fund INCOME IN 8+ YEARS …" at bounding box center [357, 155] width 715 height 310
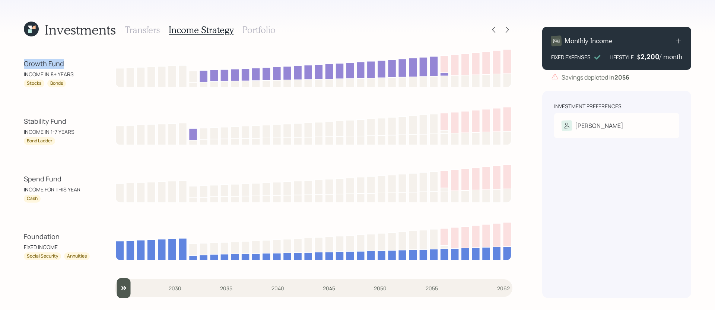
click at [10, 62] on div "Investments Transfers Income Strategy Portfolio Growth Fund INCOME IN 8+ YEARS …" at bounding box center [357, 155] width 715 height 310
click at [262, 29] on h3 "Portfolio" at bounding box center [258, 30] width 33 height 11
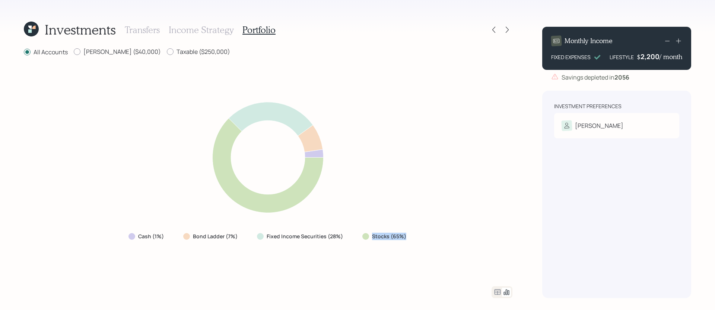
drag, startPoint x: 417, startPoint y: 236, endPoint x: 366, endPoint y: 236, distance: 50.6
click at [366, 236] on div "Cash (1%) Bond Ladder (7%) Fixed Income Securities (28%) Stocks (65%)" at bounding box center [268, 172] width 488 height 212
click at [357, 251] on div "Cash (1%) Bond Ladder (7%) Fixed Income Securities (28%) Stocks (65%)" at bounding box center [268, 172] width 488 height 212
drag, startPoint x: 350, startPoint y: 239, endPoint x: 188, endPoint y: 236, distance: 161.2
click at [188, 236] on div "Cash (1%) Bond Ladder (7%) Fixed Income Securities (28%) Stocks (65%)" at bounding box center [267, 236] width 291 height 13
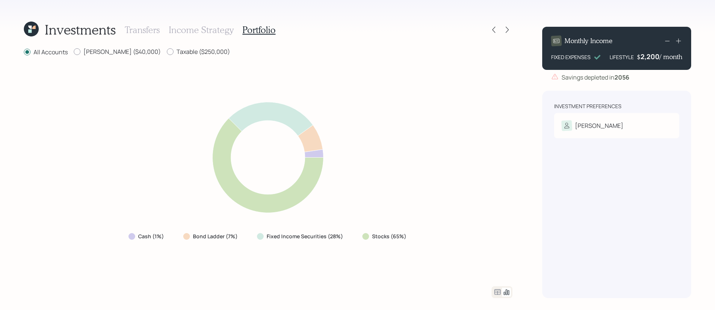
click at [185, 243] on div "Bond Ladder (7%)" at bounding box center [211, 236] width 68 height 13
drag, startPoint x: 171, startPoint y: 237, endPoint x: 117, endPoint y: 235, distance: 54.0
click at [117, 235] on div "Cash (1%) Bond Ladder (7%) Fixed Income Securities (28%) Stocks (65%)" at bounding box center [268, 172] width 488 height 212
click at [122, 246] on div "Cash (1%) Bond Ladder (7%) Fixed Income Securities (28%) Stocks (65%)" at bounding box center [268, 172] width 488 height 212
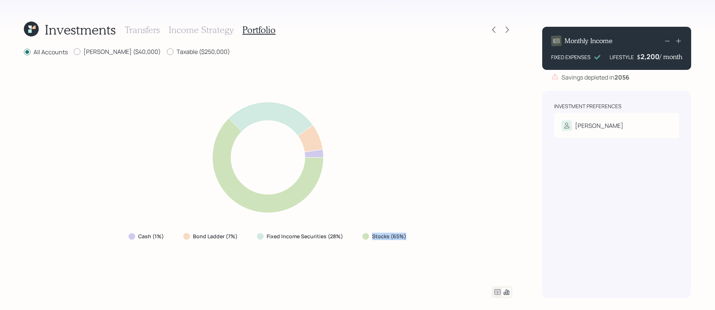
drag, startPoint x: 415, startPoint y: 238, endPoint x: 369, endPoint y: 233, distance: 46.7
click at [369, 233] on div "Cash (1%) Bond Ladder (7%) Fixed Income Securities (28%) Stocks (65%)" at bounding box center [268, 172] width 488 height 212
click at [219, 239] on label "Bond Ladder (7%)" at bounding box center [215, 236] width 45 height 7
drag, startPoint x: 360, startPoint y: 238, endPoint x: 434, endPoint y: 236, distance: 74.1
click at [434, 237] on div "Cash (1%) Bond Ladder (7%) Fixed Income Securities (28%) Stocks (65%)" at bounding box center [268, 172] width 488 height 212
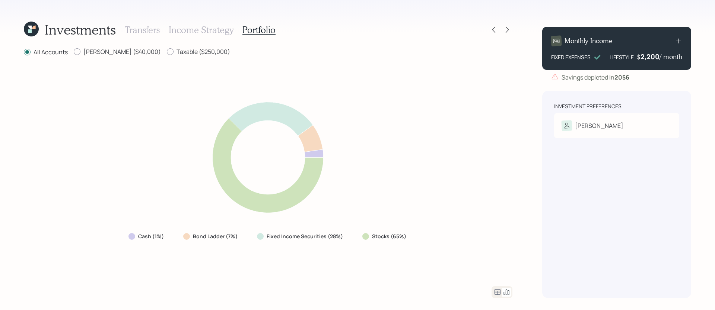
click at [419, 250] on div "Cash (1%) Bond Ladder (7%) Fixed Income Securities (28%) Stocks (65%)" at bounding box center [268, 172] width 488 height 212
click at [498, 291] on icon at bounding box center [497, 293] width 6 height 6
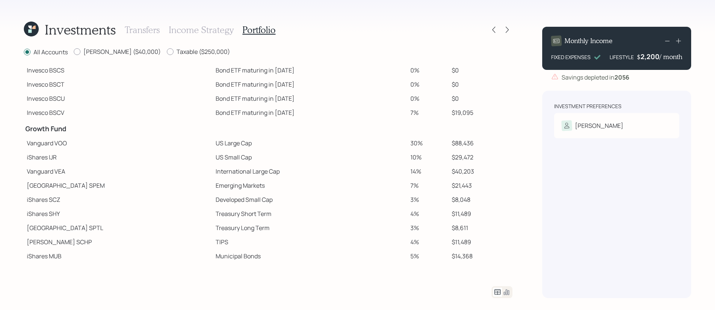
scroll to position [94, 0]
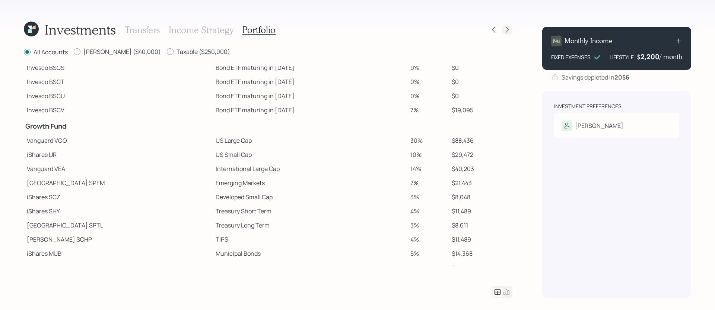
click at [508, 31] on icon at bounding box center [506, 29] width 7 height 7
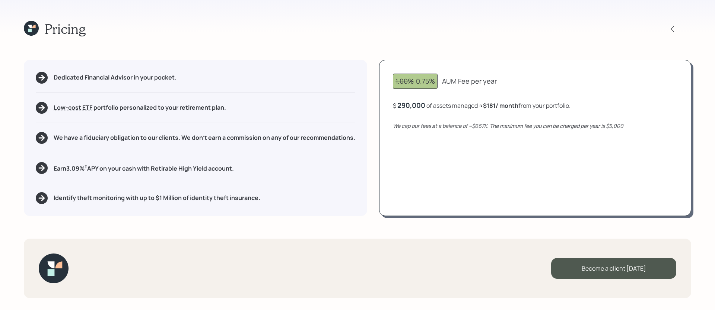
click at [375, 128] on div "Dedicated Financial Advisor in your pocket. Low-cost ETF Retirable uses diversi…" at bounding box center [357, 138] width 667 height 156
drag, startPoint x: 489, startPoint y: 106, endPoint x: 498, endPoint y: 106, distance: 9.7
click at [498, 106] on b "$181 / month" at bounding box center [500, 106] width 35 height 8
click at [412, 107] on div "290,000" at bounding box center [411, 105] width 28 height 9
click at [412, 107] on div "290000" at bounding box center [410, 105] width 26 height 9
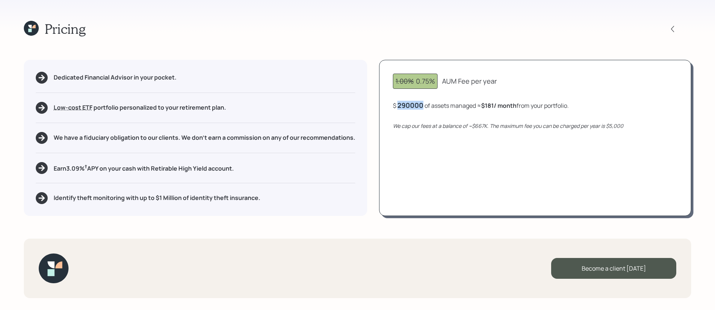
click at [412, 107] on div "290000" at bounding box center [410, 105] width 26 height 9
click at [437, 179] on div "1.00% 0.75% AUM Fee per year $ 40,000 of assets managed ≈ $25 / month from your…" at bounding box center [535, 138] width 312 height 156
click at [408, 105] on div "40,000" at bounding box center [409, 105] width 24 height 9
click at [415, 105] on div "40000" at bounding box center [408, 105] width 22 height 9
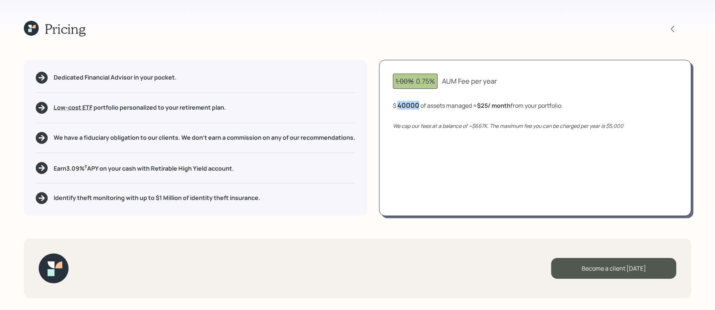
click at [415, 105] on div "40000" at bounding box center [408, 105] width 22 height 9
click at [441, 188] on div "1.00% 0.75% AUM Fee per year $ 240,000 of assets managed ≈ $150 / month from yo…" at bounding box center [535, 138] width 312 height 156
click at [418, 106] on div "240,000" at bounding box center [411, 105] width 28 height 9
click at [418, 106] on div "240000" at bounding box center [410, 105] width 26 height 9
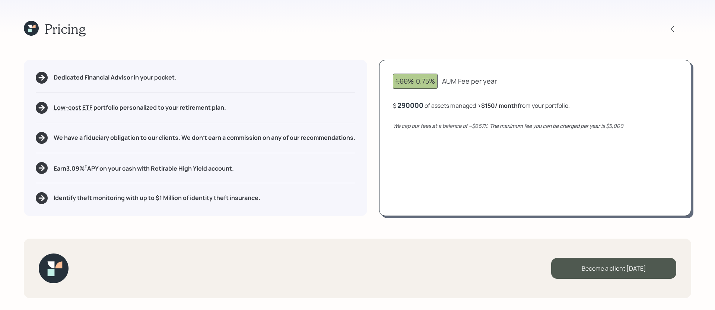
click at [421, 183] on div "1.00% 0.75% AUM Fee per year $ 290000 of assets managed ≈ $150 / month from you…" at bounding box center [535, 138] width 312 height 156
click at [459, 162] on div "1.00% 0.75% AUM Fee per year $ 290,000 of assets managed ≈ $181 / month from yo…" at bounding box center [535, 138] width 312 height 156
click at [107, 219] on div "Pricing Dedicated Financial Advisor in your pocket. Low-cost ETF Retirable uses…" at bounding box center [357, 155] width 715 height 310
